Goal: Subscribe to service/newsletter

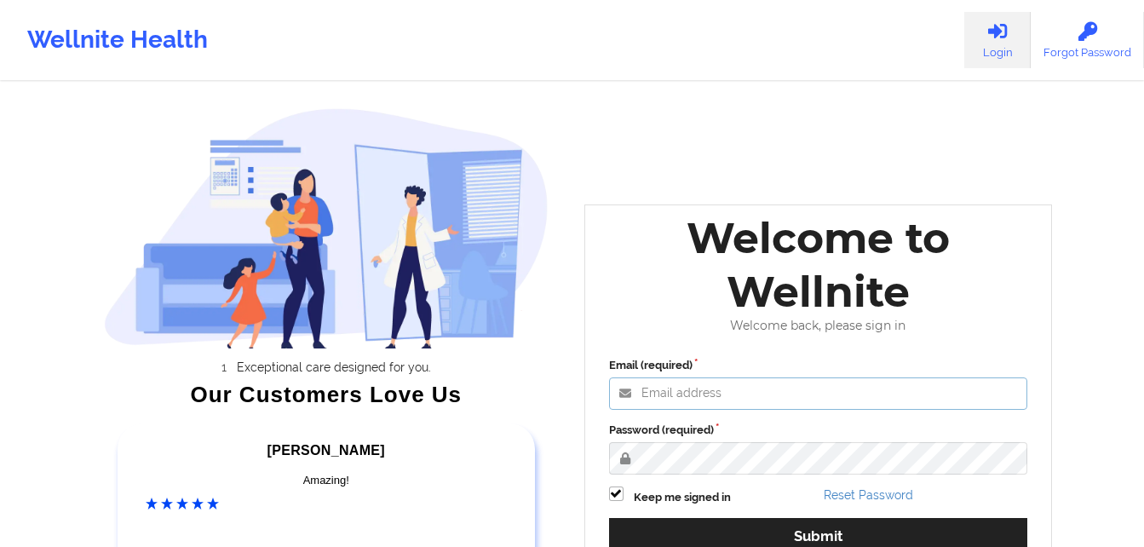
drag, startPoint x: 699, startPoint y: 390, endPoint x: 678, endPoint y: 390, distance: 20.4
click at [678, 390] on input "Email (required)" at bounding box center [818, 393] width 419 height 32
type input "[EMAIL_ADDRESS][DOMAIN_NAME]"
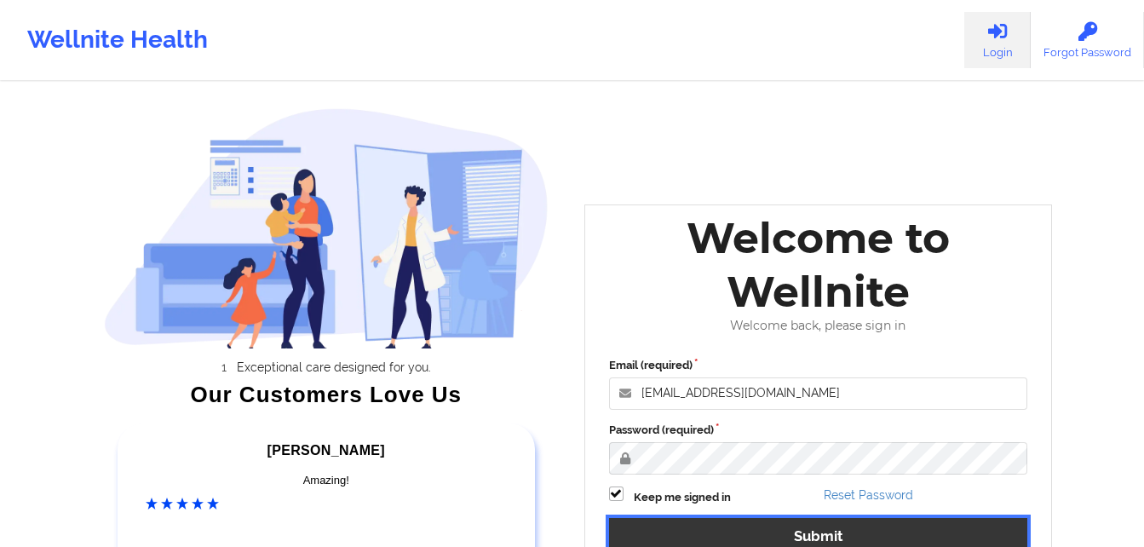
click at [732, 533] on button "Submit" at bounding box center [818, 536] width 419 height 37
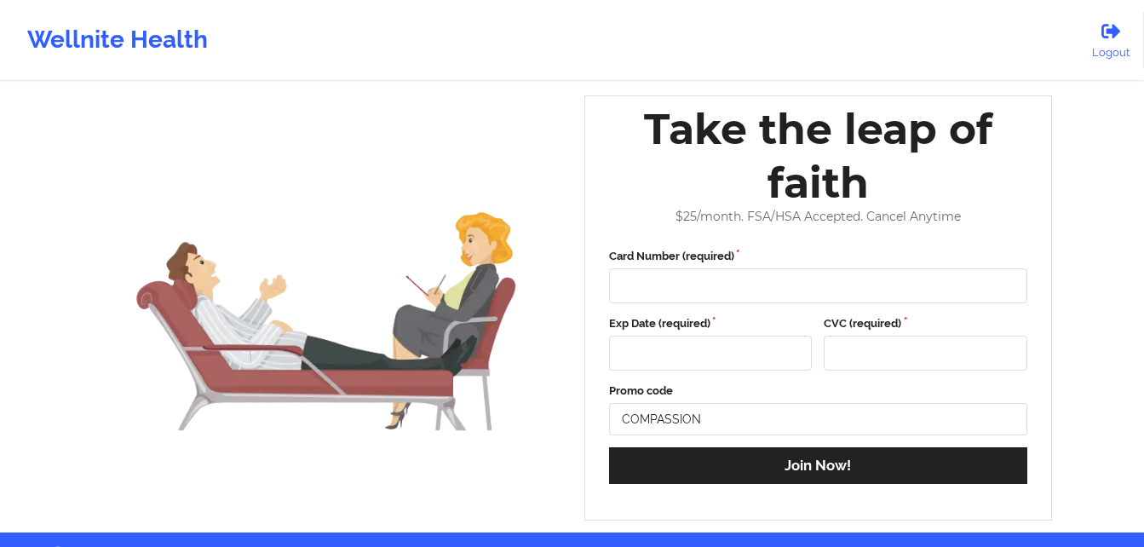
drag, startPoint x: 1146, startPoint y: 294, endPoint x: 684, endPoint y: 277, distance: 462.1
click at [684, 277] on div at bounding box center [818, 285] width 419 height 35
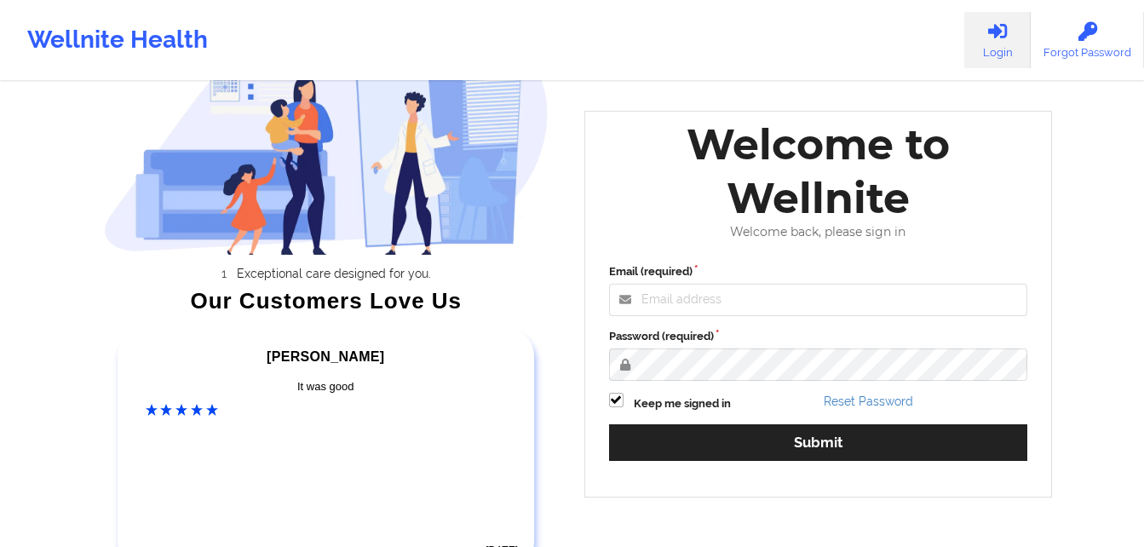
scroll to position [158, 0]
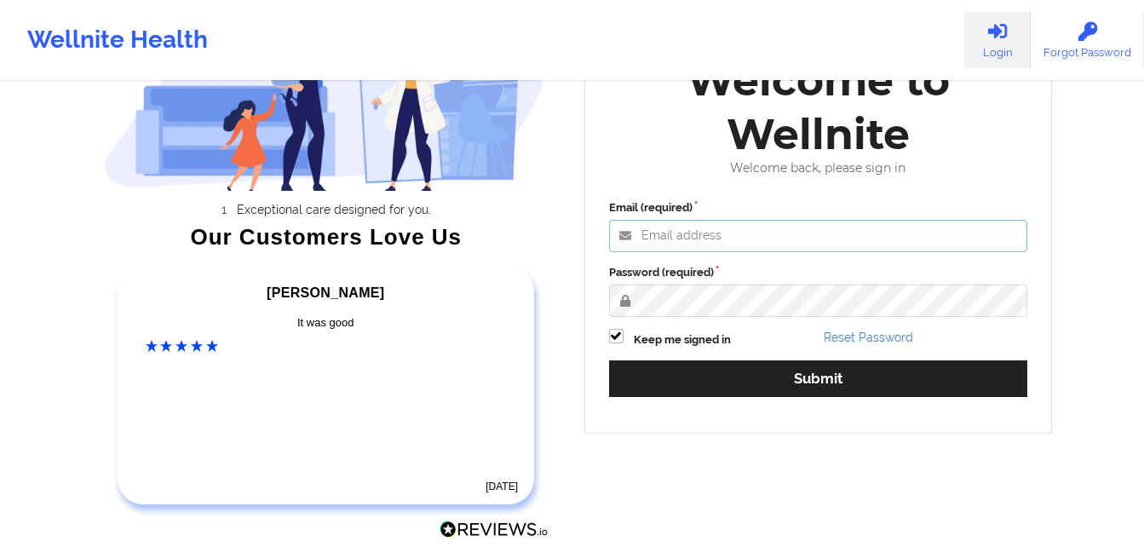
type input "[EMAIL_ADDRESS][DOMAIN_NAME]"
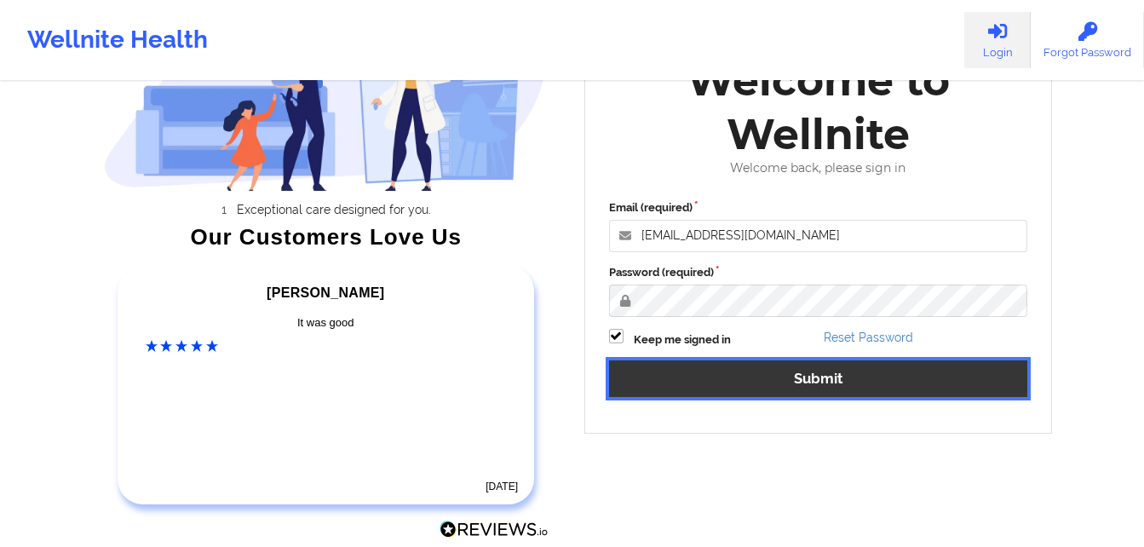
click at [895, 370] on button "Submit" at bounding box center [818, 378] width 419 height 37
